Goal: Information Seeking & Learning: Learn about a topic

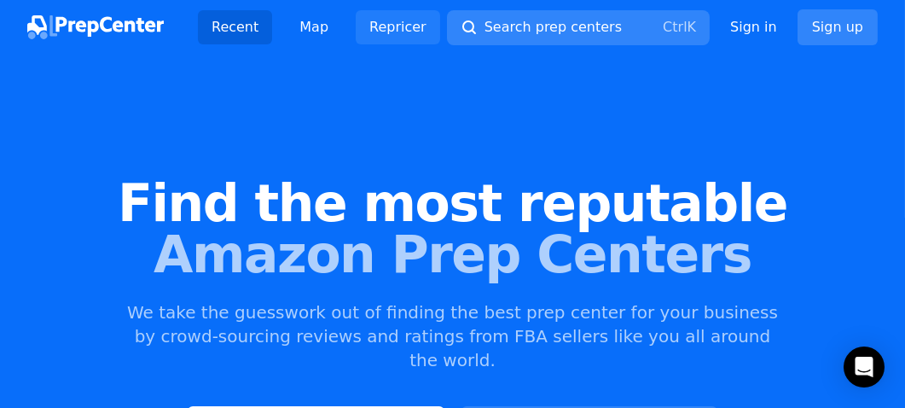
click at [398, 28] on link "Repricer" at bounding box center [398, 27] width 84 height 34
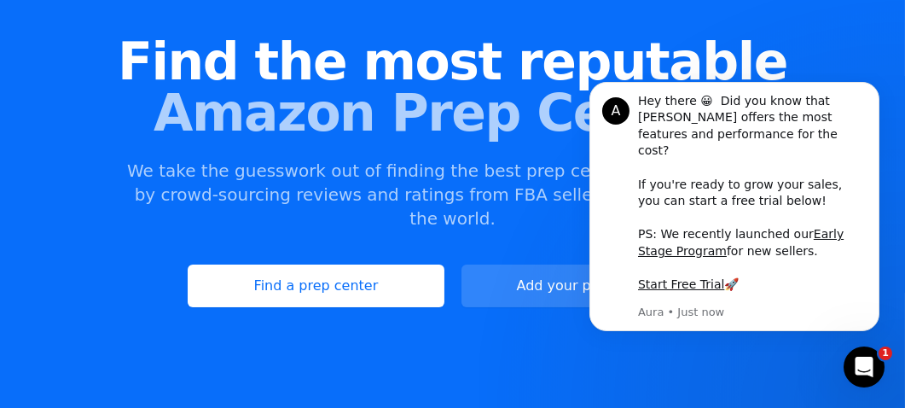
scroll to position [170, 0]
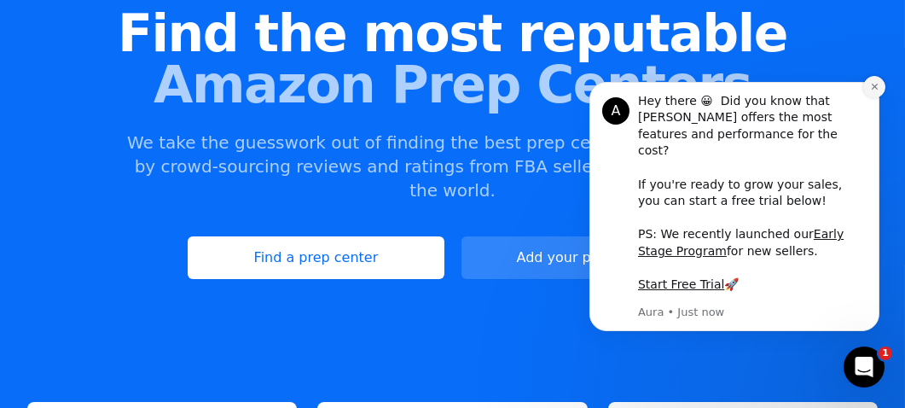
click at [872, 91] on icon "Dismiss notification" at bounding box center [873, 86] width 9 height 9
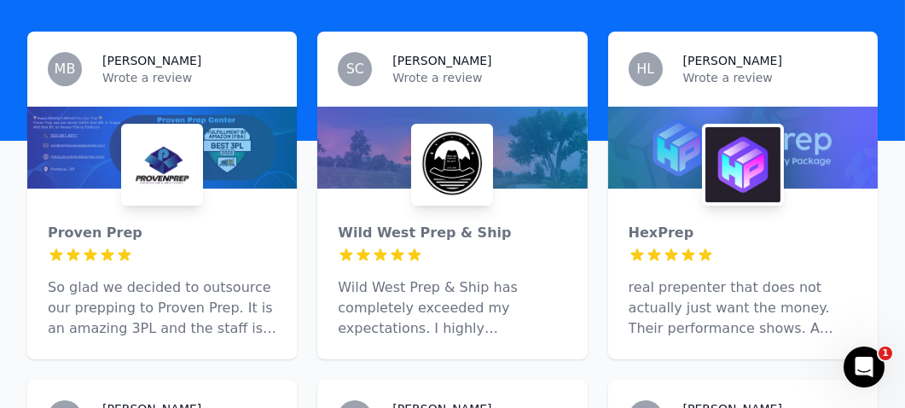
scroll to position [597, 0]
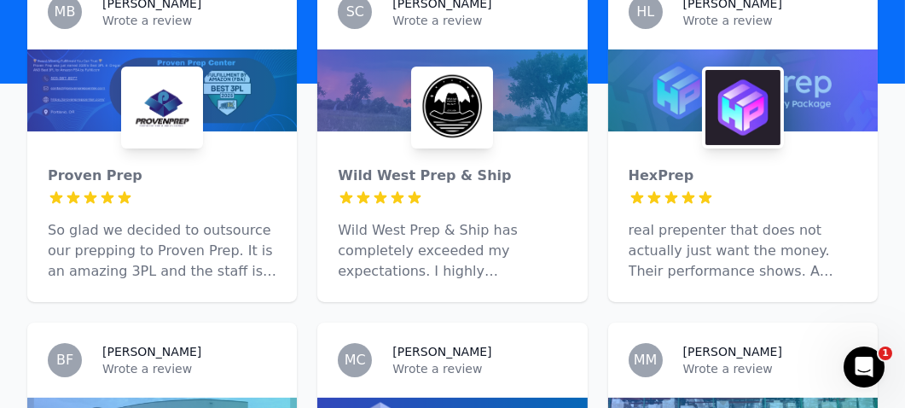
click at [399, 236] on p "Wild West Prep & Ship has completely exceeded my expectations. I highly recomme…" at bounding box center [452, 250] width 229 height 61
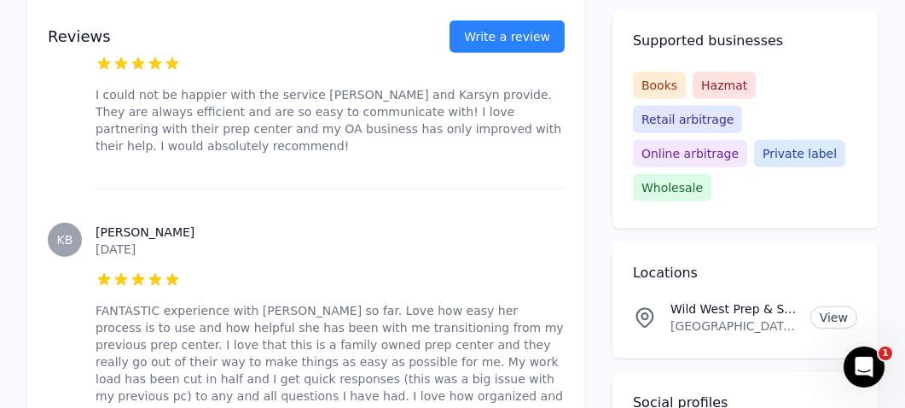
scroll to position [1962, 0]
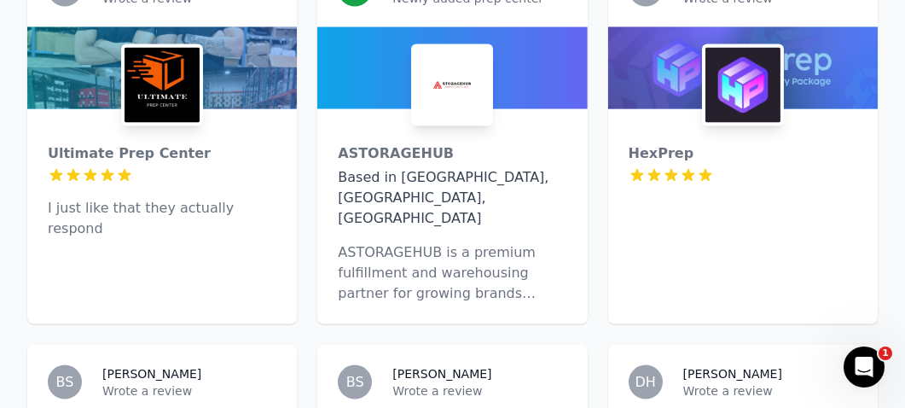
scroll to position [6310, 0]
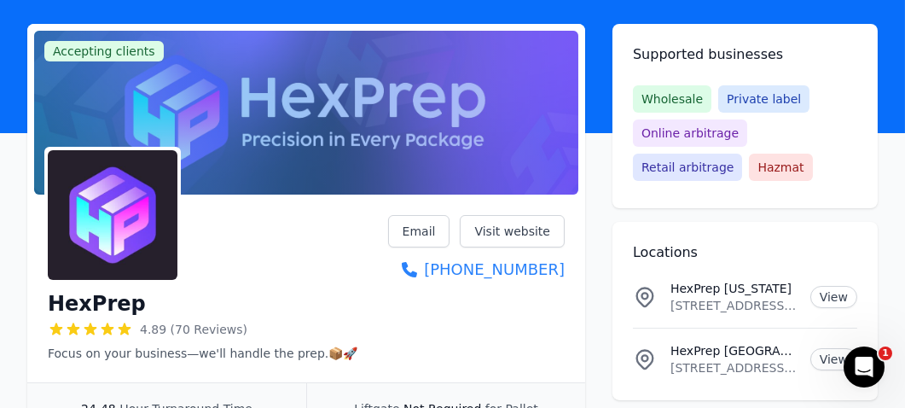
scroll to position [113, 0]
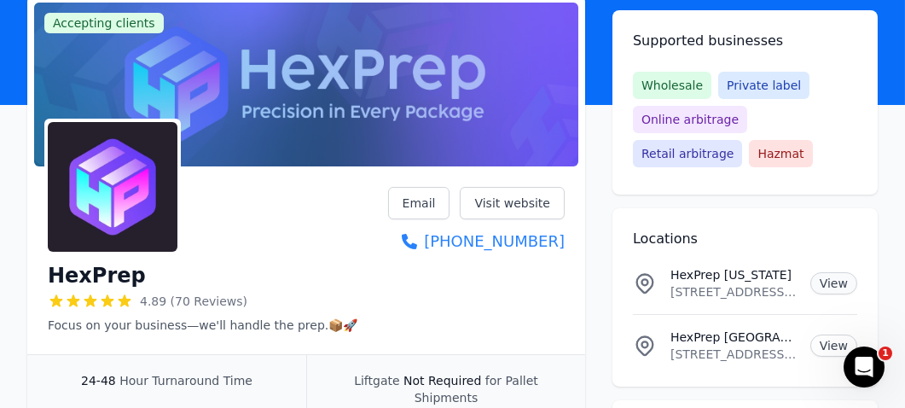
click at [824, 284] on link "View" at bounding box center [833, 283] width 47 height 22
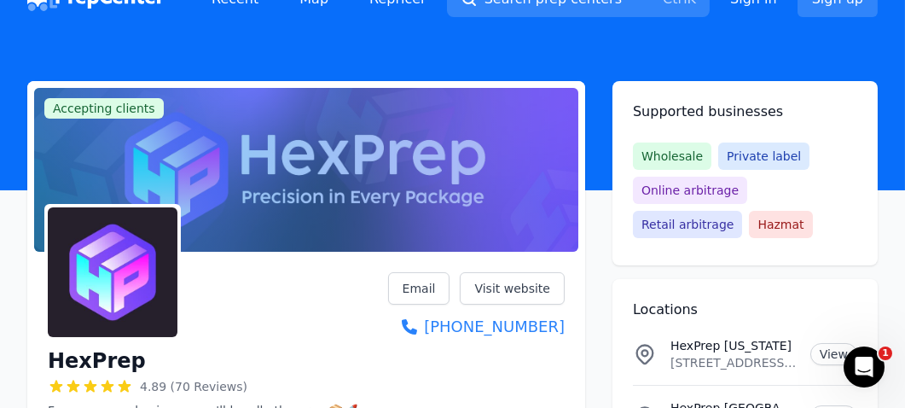
scroll to position [0, 0]
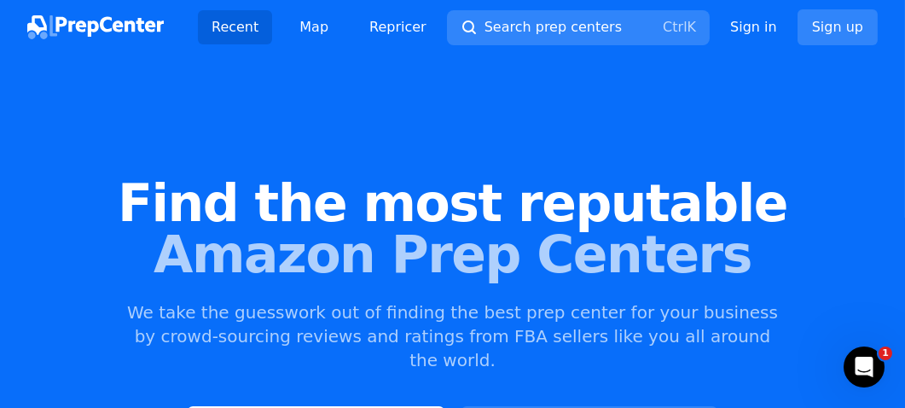
scroll to position [490, 0]
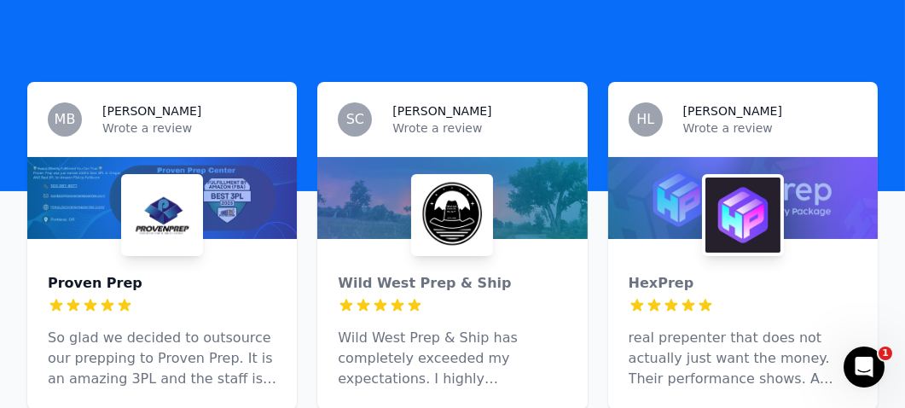
click at [94, 273] on div "Proven Prep" at bounding box center [162, 283] width 229 height 20
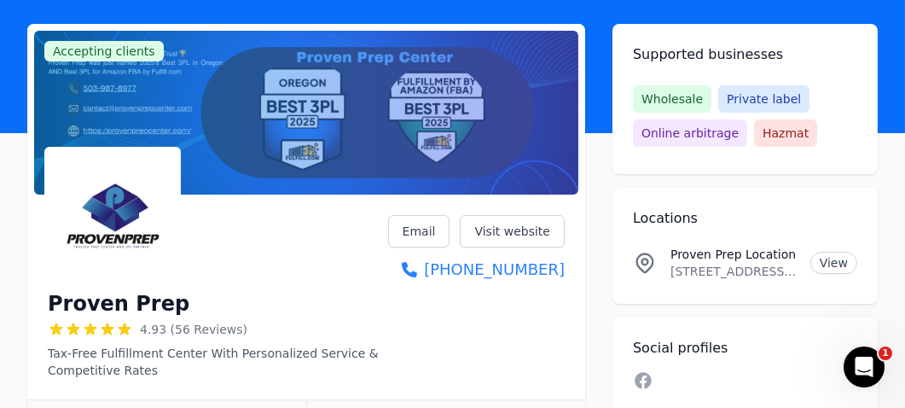
scroll to position [227, 0]
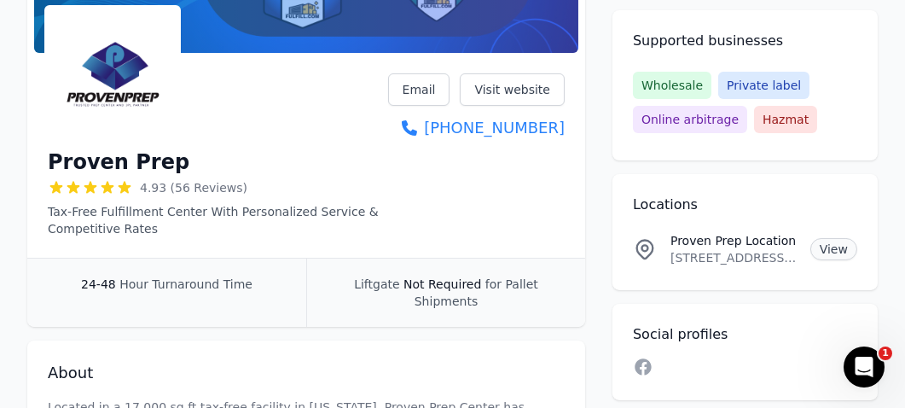
click at [848, 252] on link "View" at bounding box center [833, 249] width 47 height 22
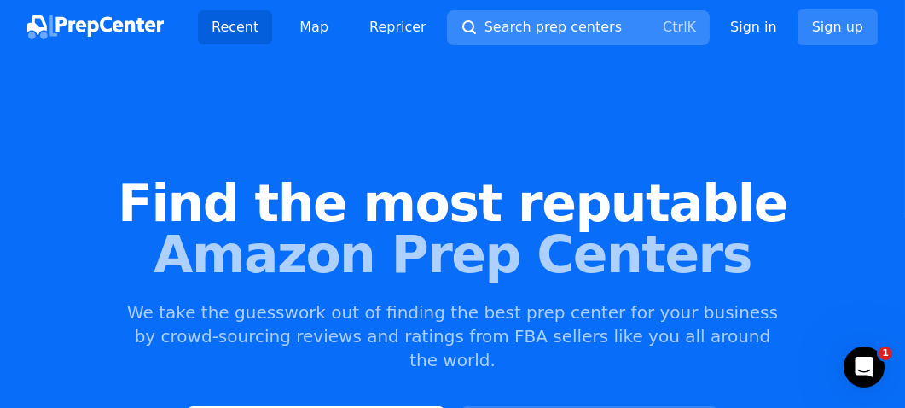
click at [498, 30] on span "Search prep centers" at bounding box center [552, 27] width 137 height 20
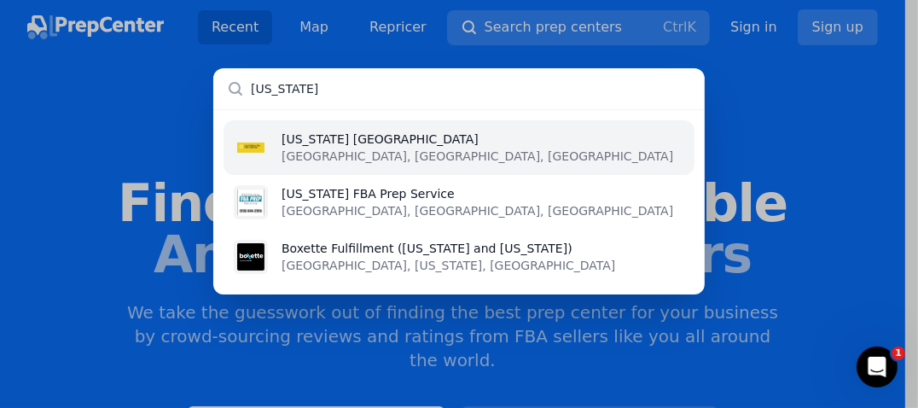
type input "californiaa"
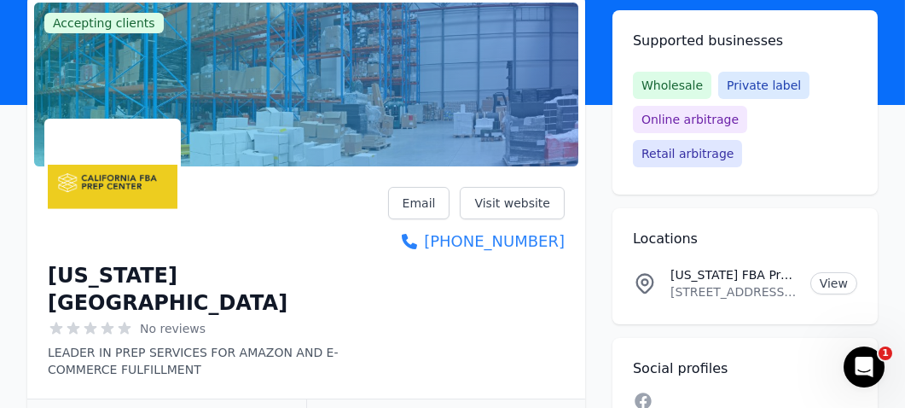
scroll to position [170, 0]
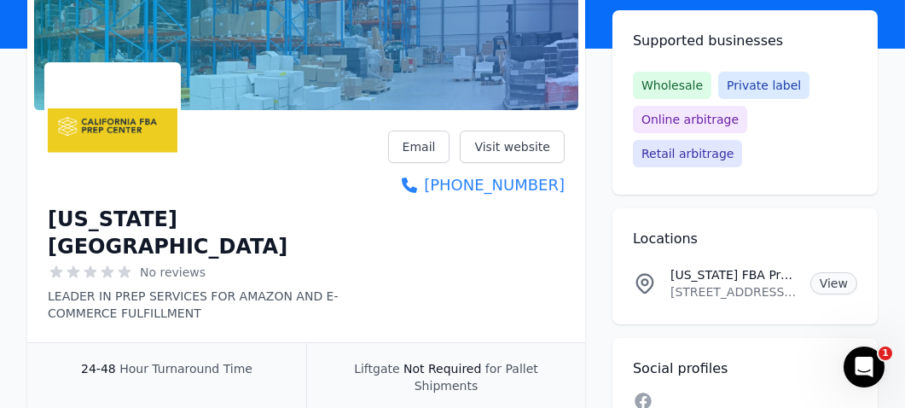
click at [827, 272] on link "View" at bounding box center [833, 283] width 47 height 22
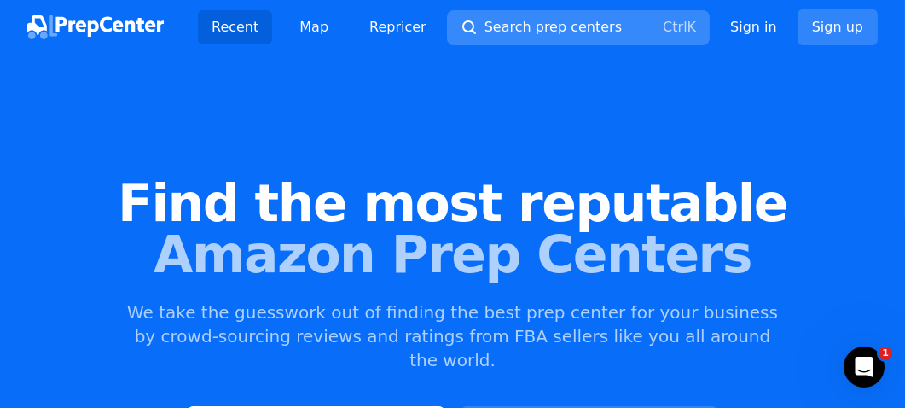
click at [523, 20] on span "Search prep centers" at bounding box center [552, 27] width 137 height 20
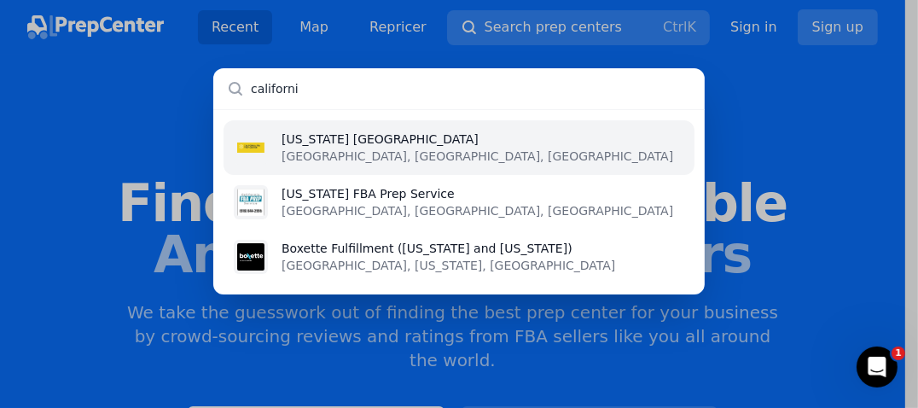
type input "[US_STATE]"
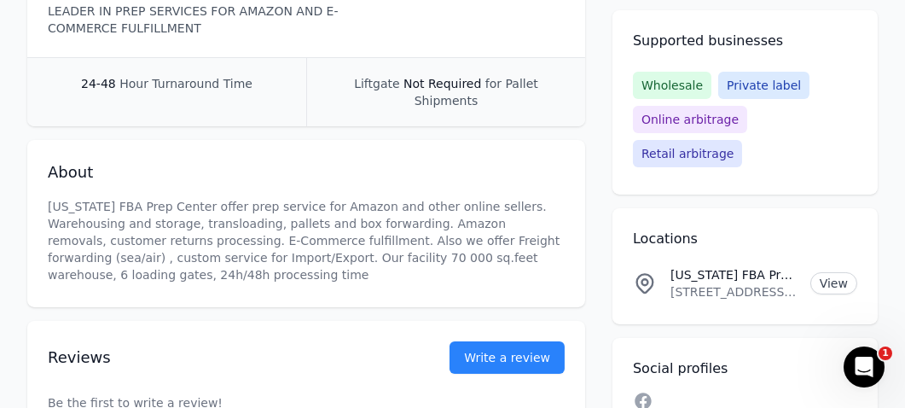
scroll to position [284, 0]
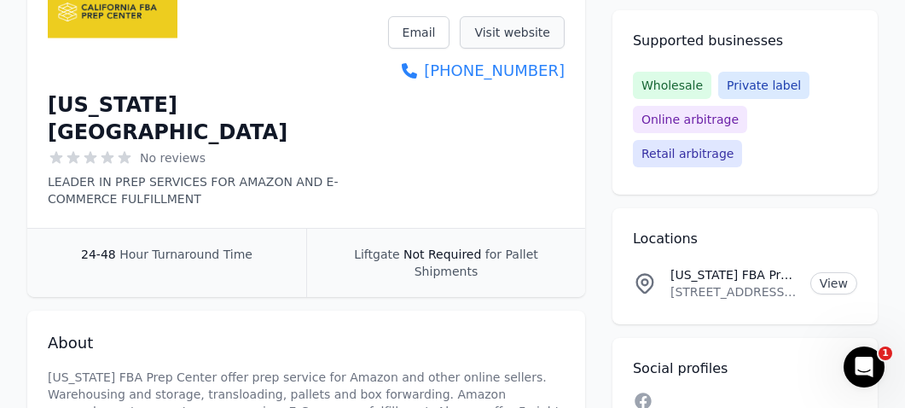
click at [540, 33] on link "Visit website" at bounding box center [512, 32] width 105 height 32
